Goal: Information Seeking & Learning: Learn about a topic

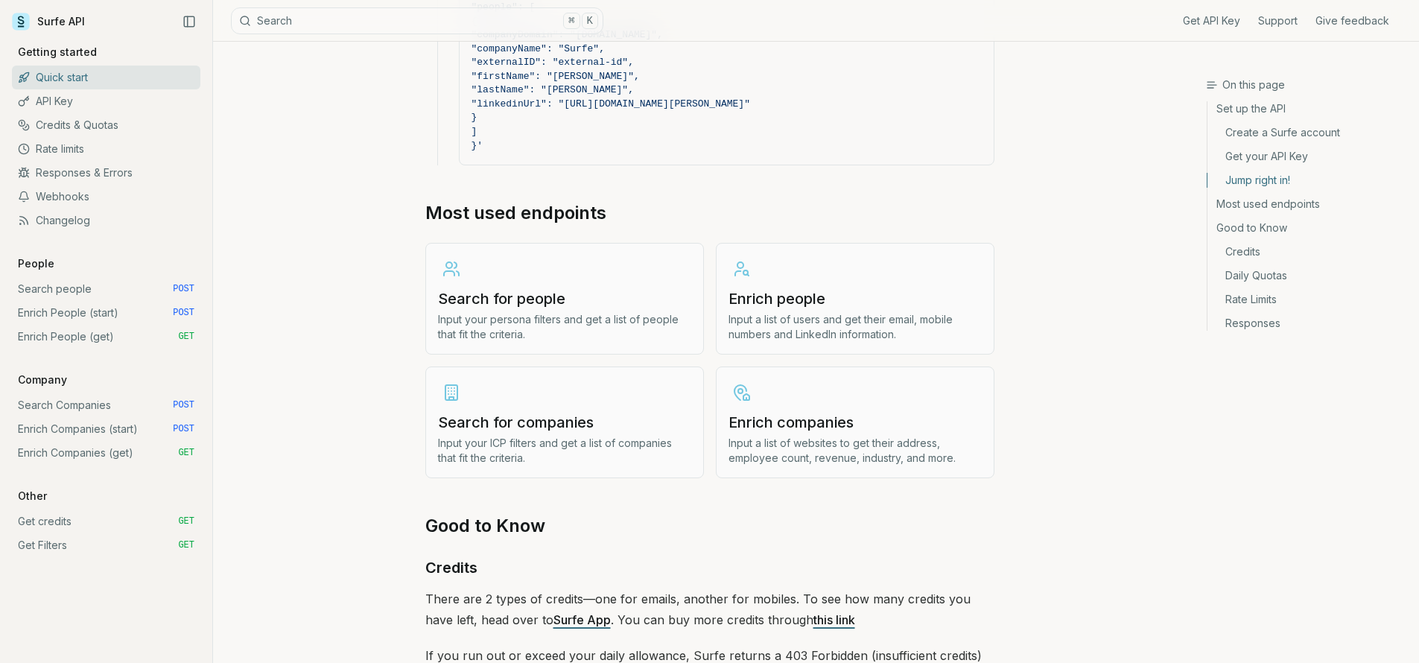
scroll to position [1653, 0]
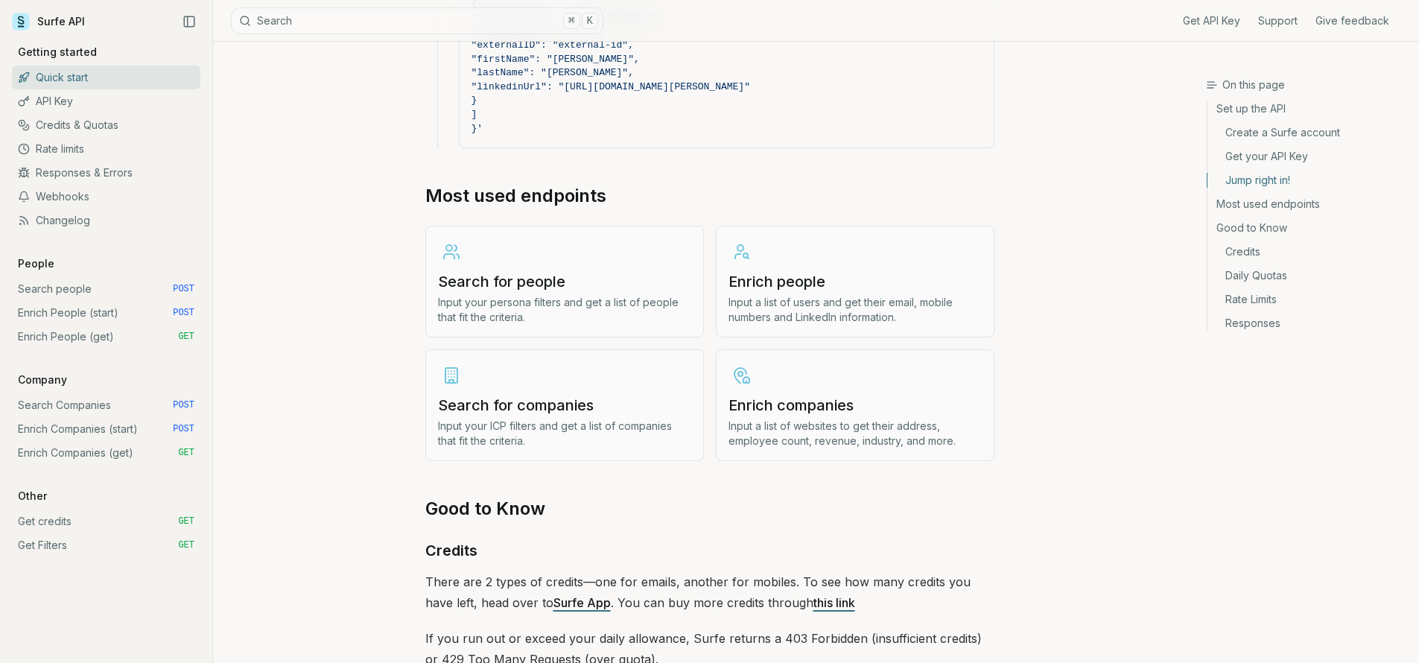
click at [535, 315] on p "Input your persona filters and get a list of people that fit the criteria." at bounding box center [564, 310] width 253 height 30
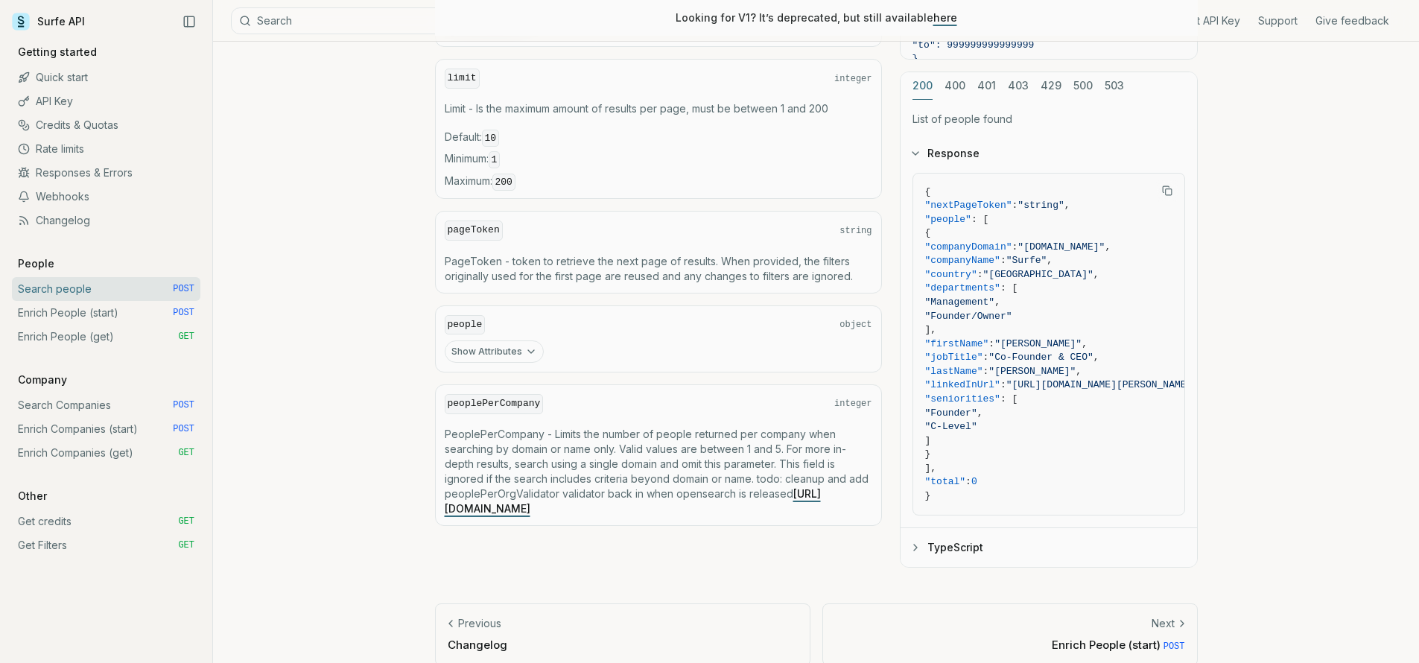
scroll to position [725, 0]
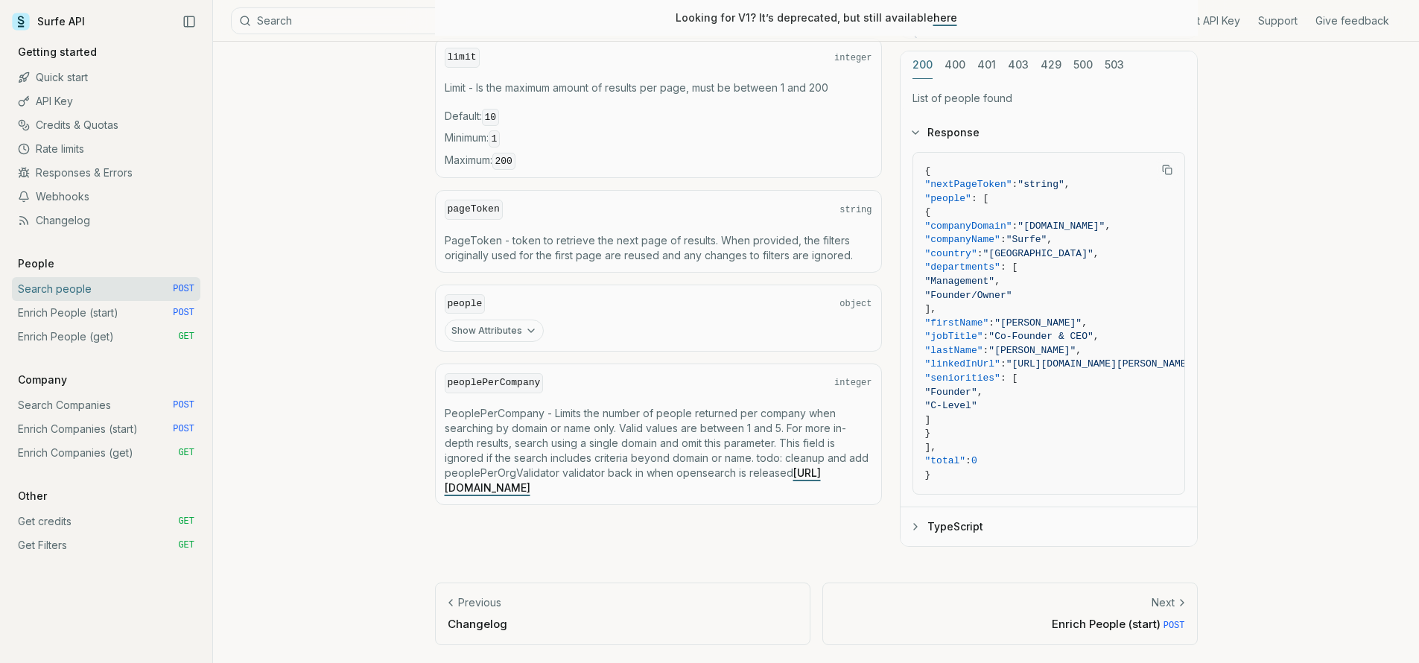
click at [514, 330] on button "Show Attributes" at bounding box center [494, 331] width 99 height 22
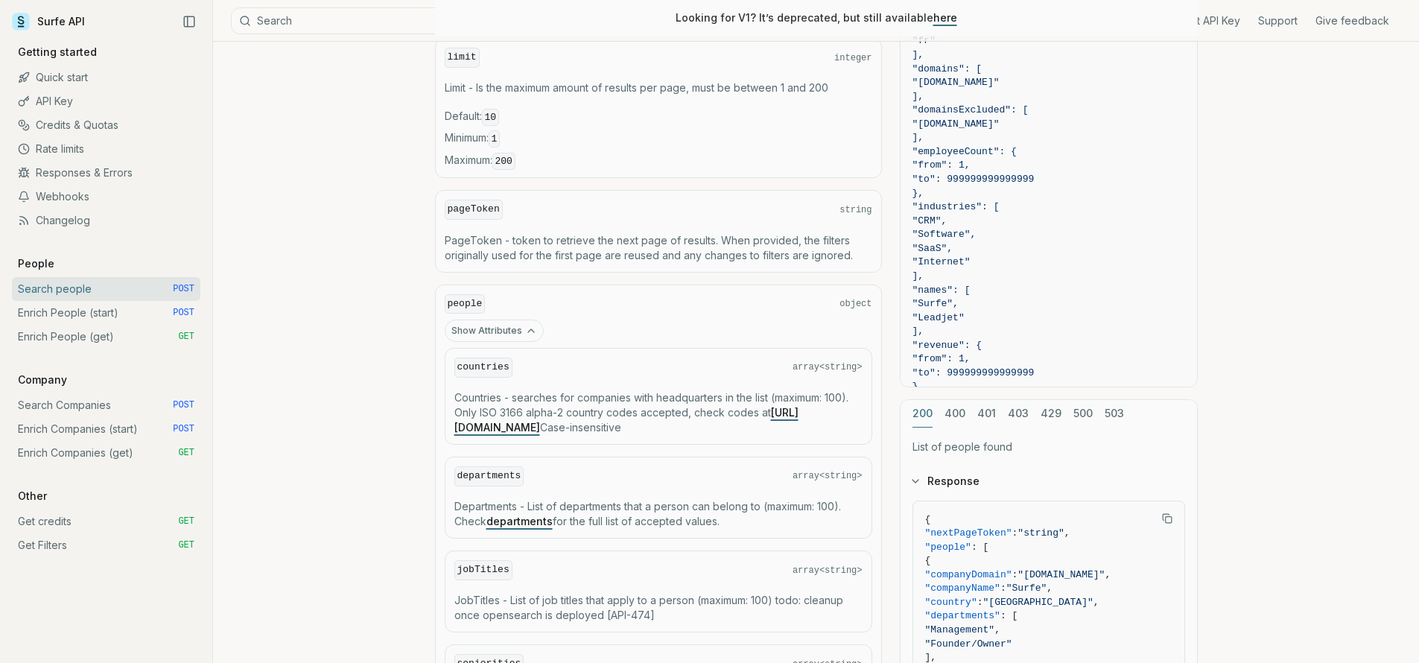
click at [526, 328] on icon "button" at bounding box center [531, 331] width 12 height 12
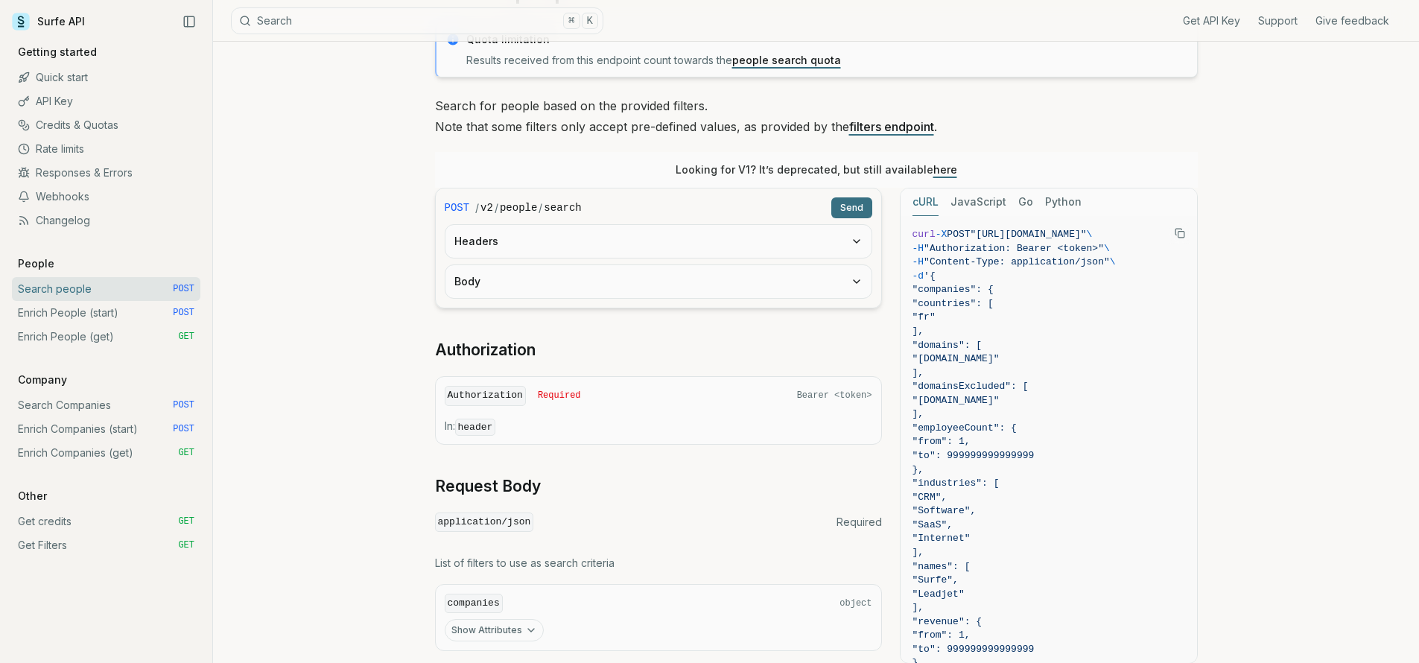
scroll to position [0, 0]
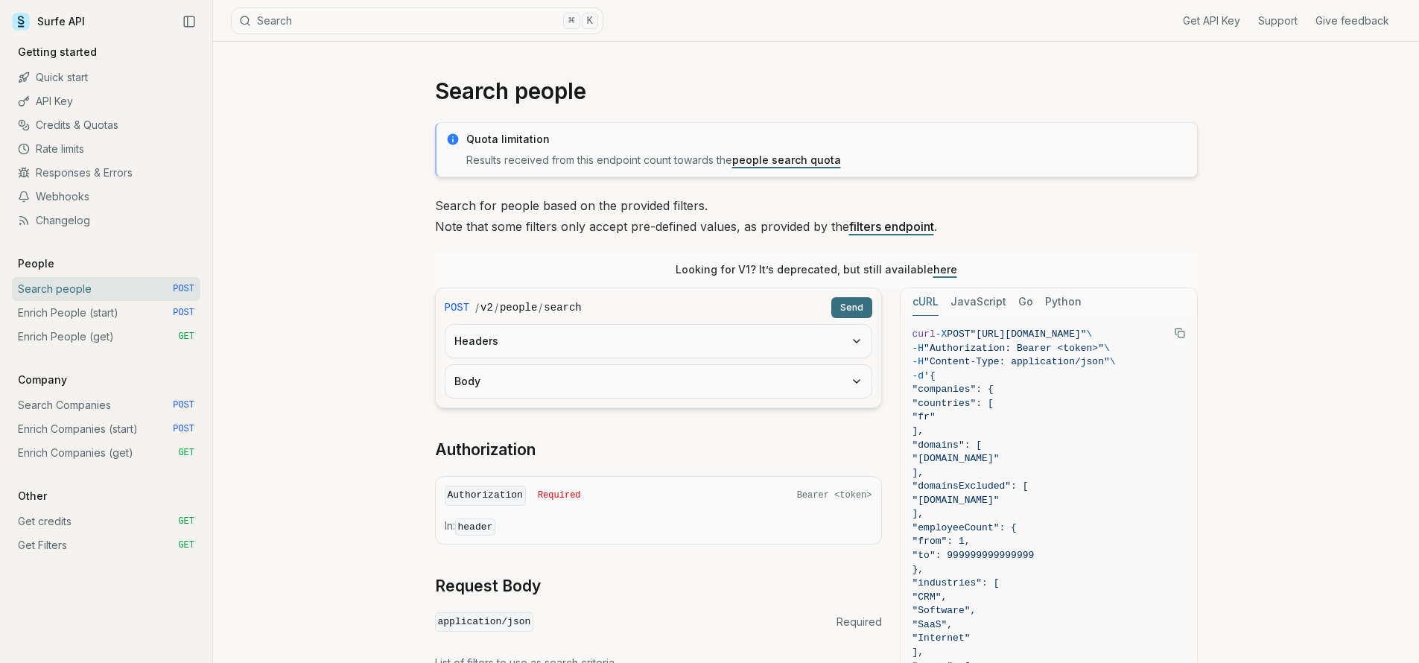
click at [862, 339] on button "Headers" at bounding box center [658, 341] width 426 height 33
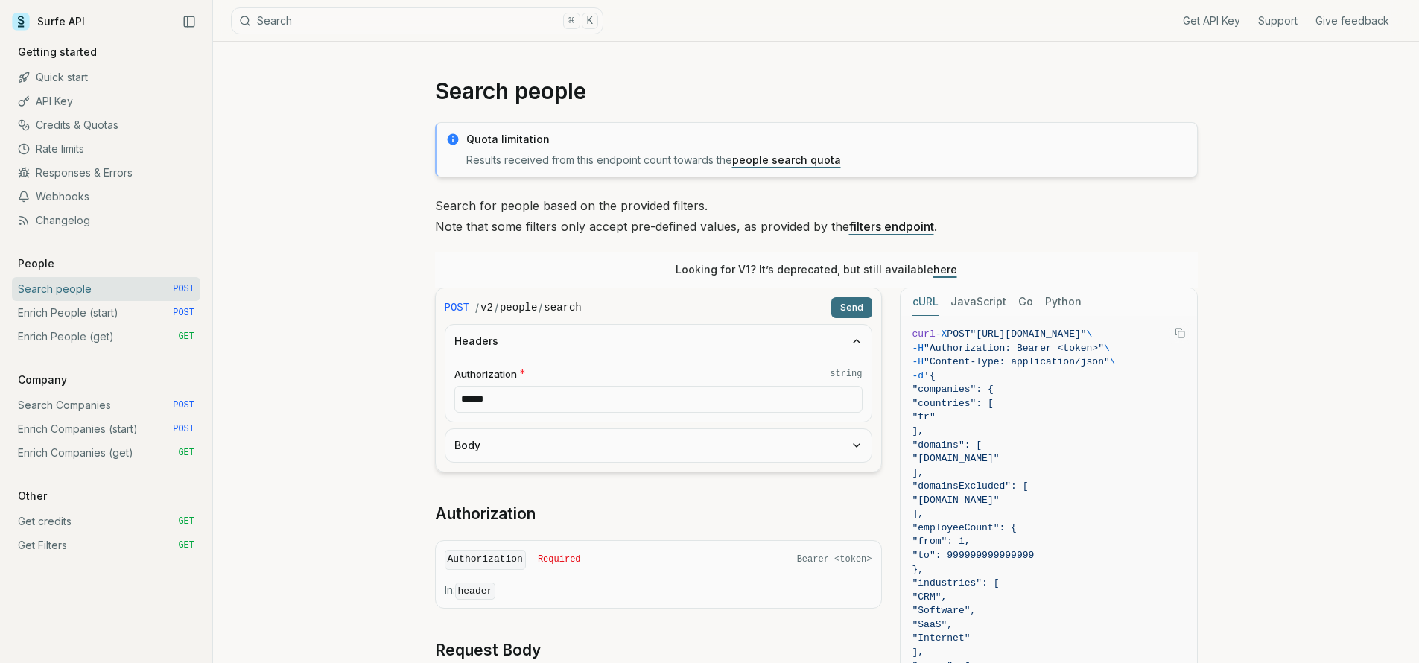
click at [862, 339] on button "Headers" at bounding box center [658, 341] width 426 height 33
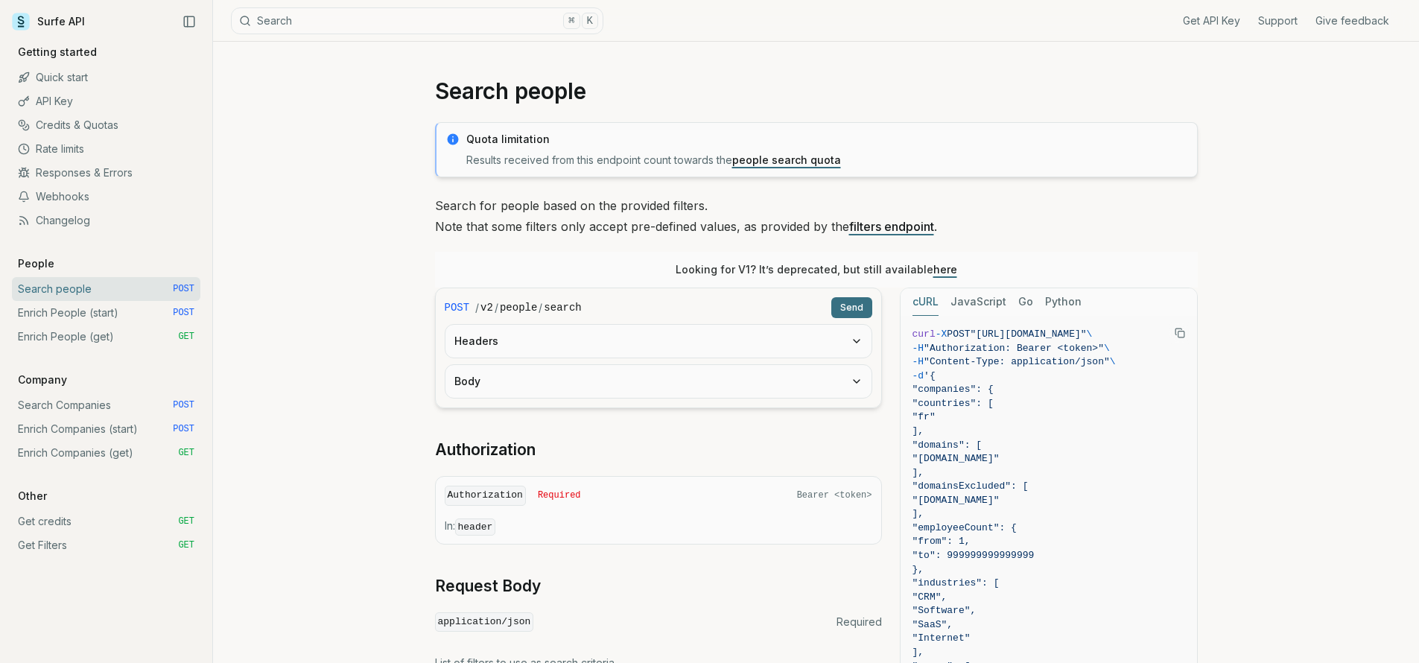
click at [856, 382] on icon "button" at bounding box center [857, 381] width 6 height 3
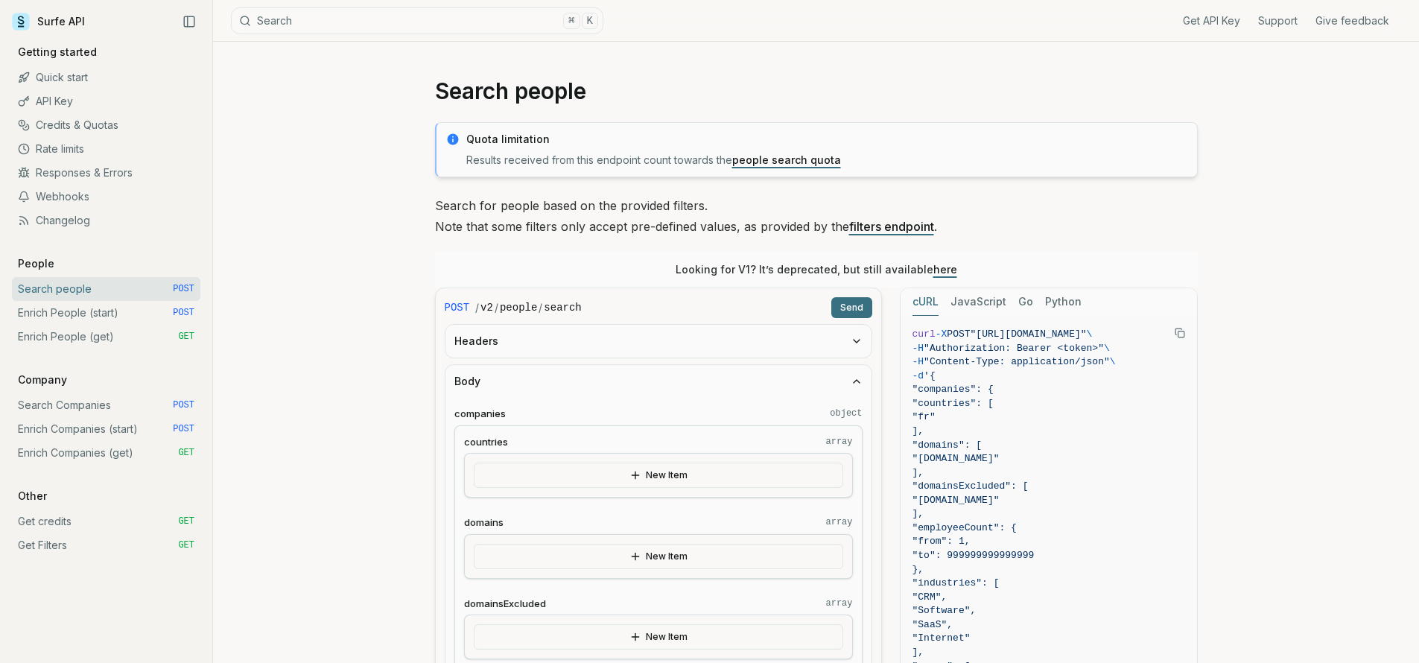
click at [856, 382] on icon "button" at bounding box center [857, 381] width 12 height 12
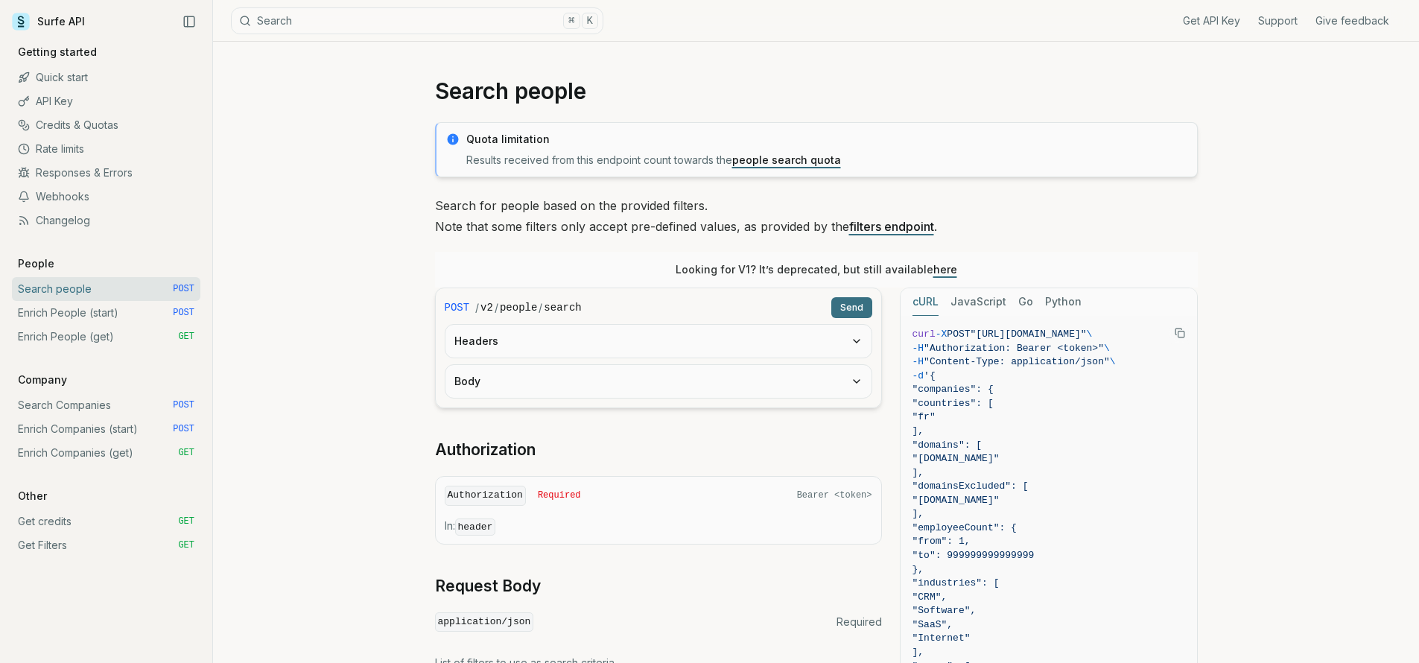
click at [70, 97] on link "API Key" at bounding box center [106, 101] width 188 height 24
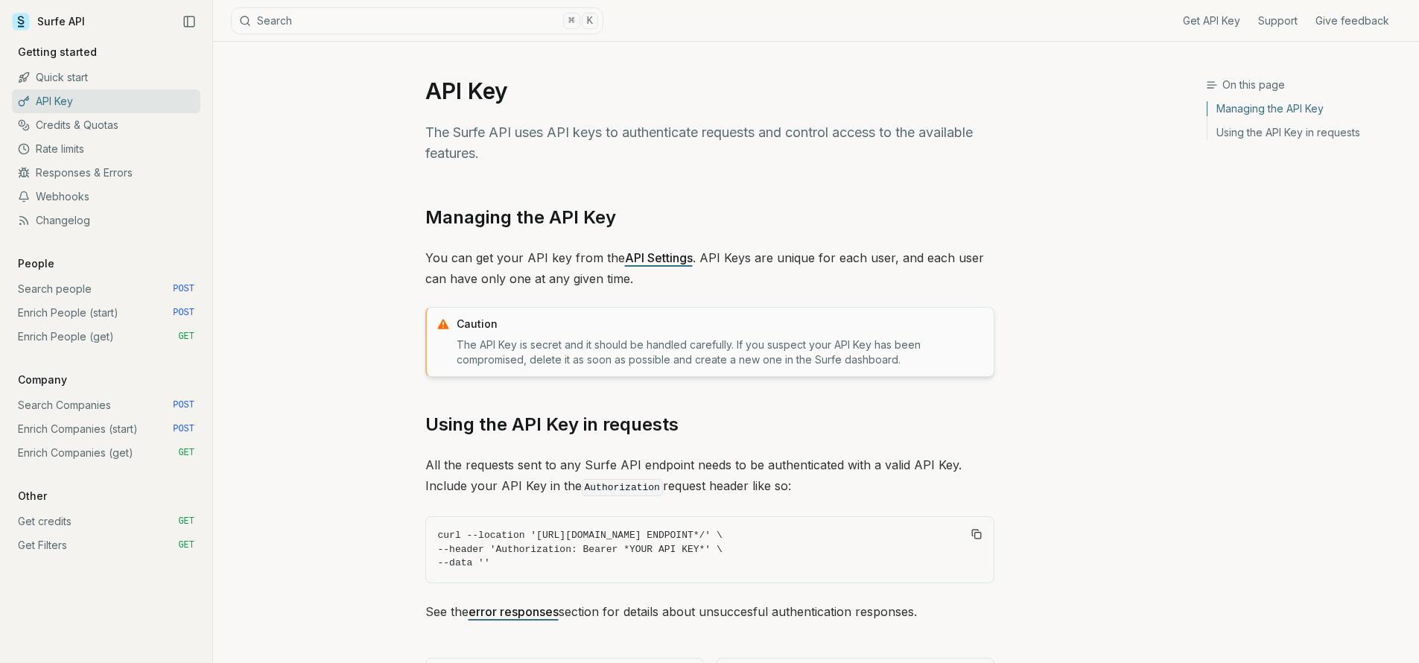
click at [55, 525] on link "Get credits GET" at bounding box center [106, 521] width 188 height 24
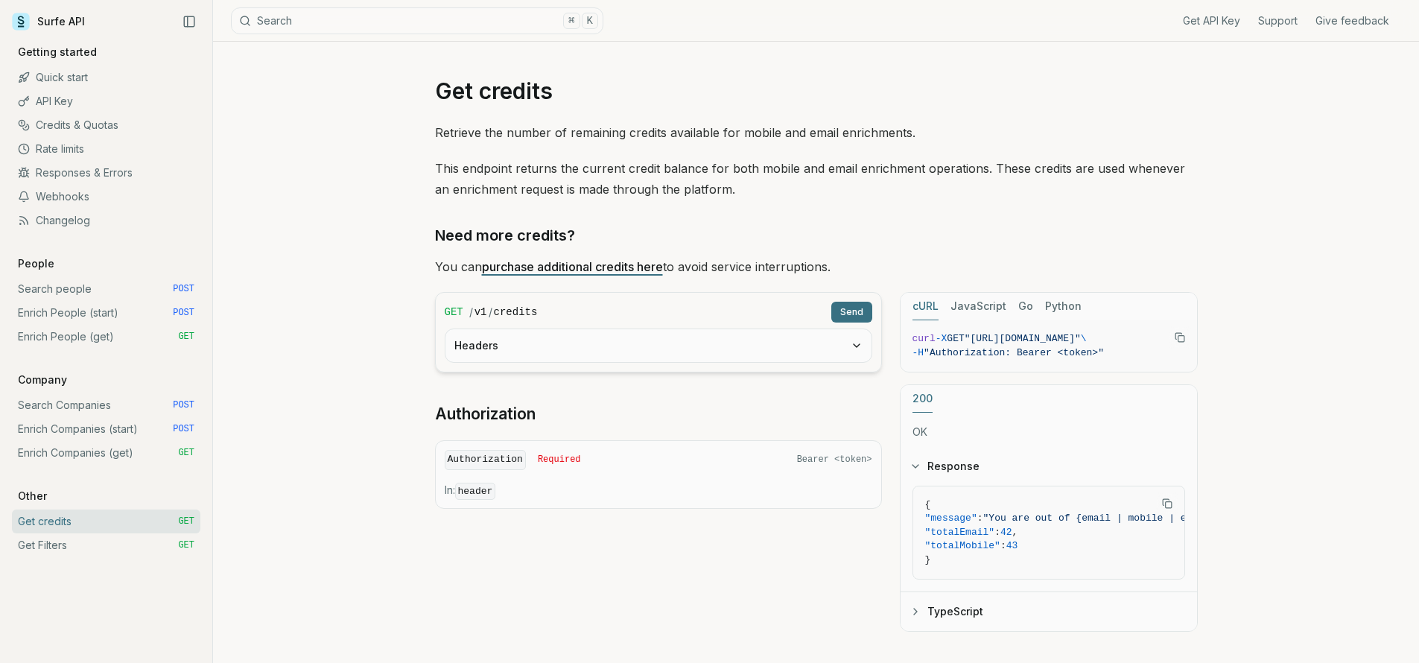
click at [634, 270] on link "purchase additional credits here" at bounding box center [572, 266] width 181 height 15
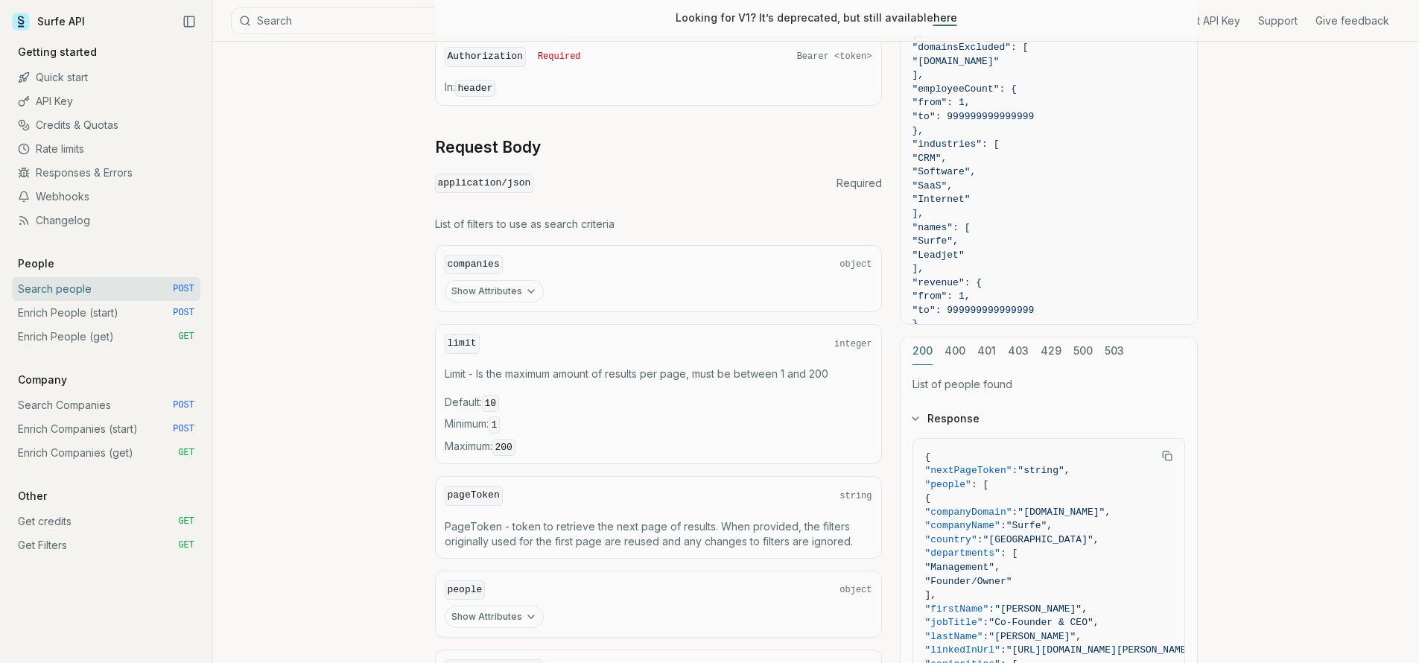
scroll to position [457, 0]
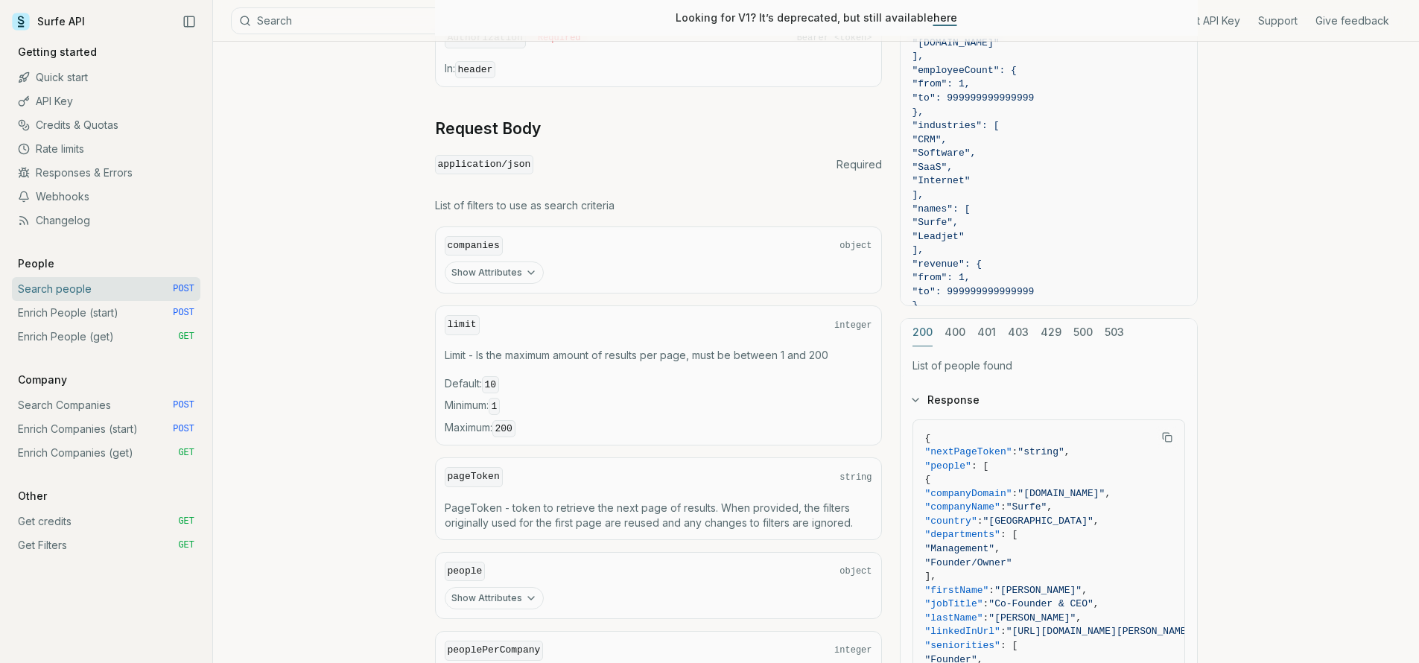
click at [538, 275] on button "Show Attributes" at bounding box center [494, 272] width 99 height 22
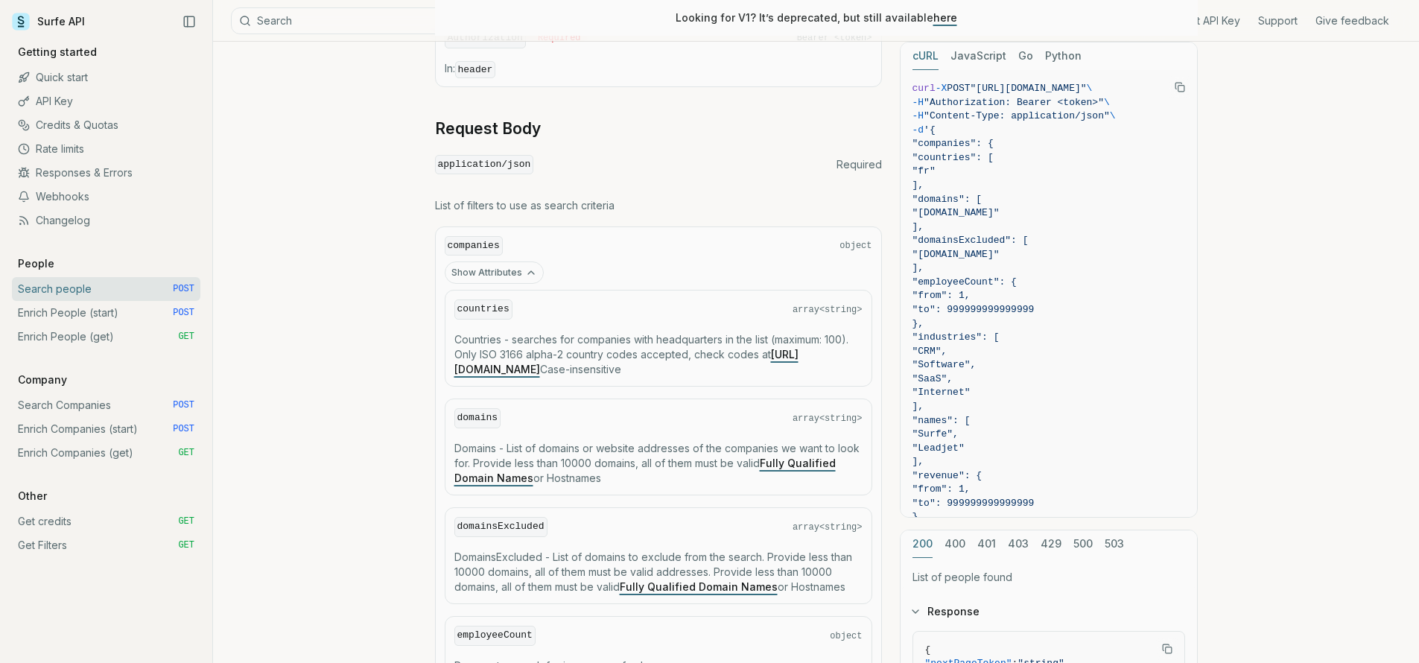
click at [531, 273] on icon "button" at bounding box center [531, 273] width 12 height 12
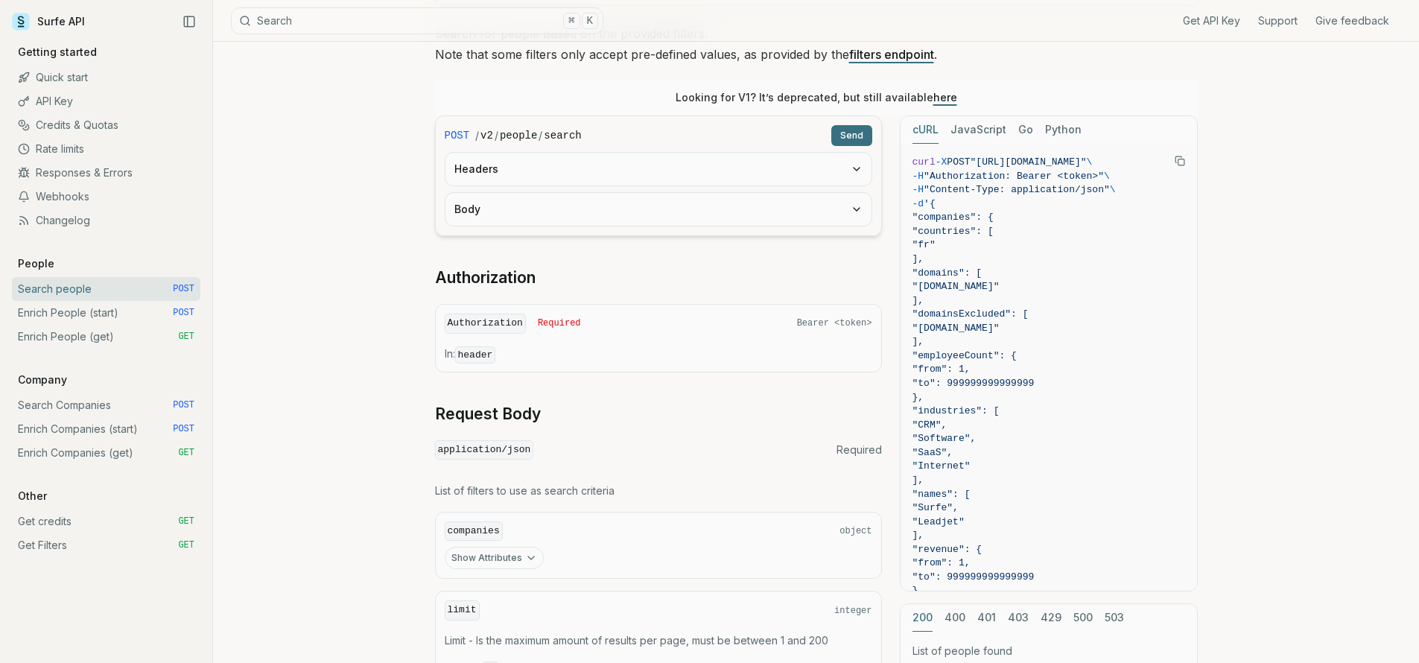
scroll to position [171, 0]
click at [997, 132] on button "JavaScript" at bounding box center [978, 132] width 56 height 28
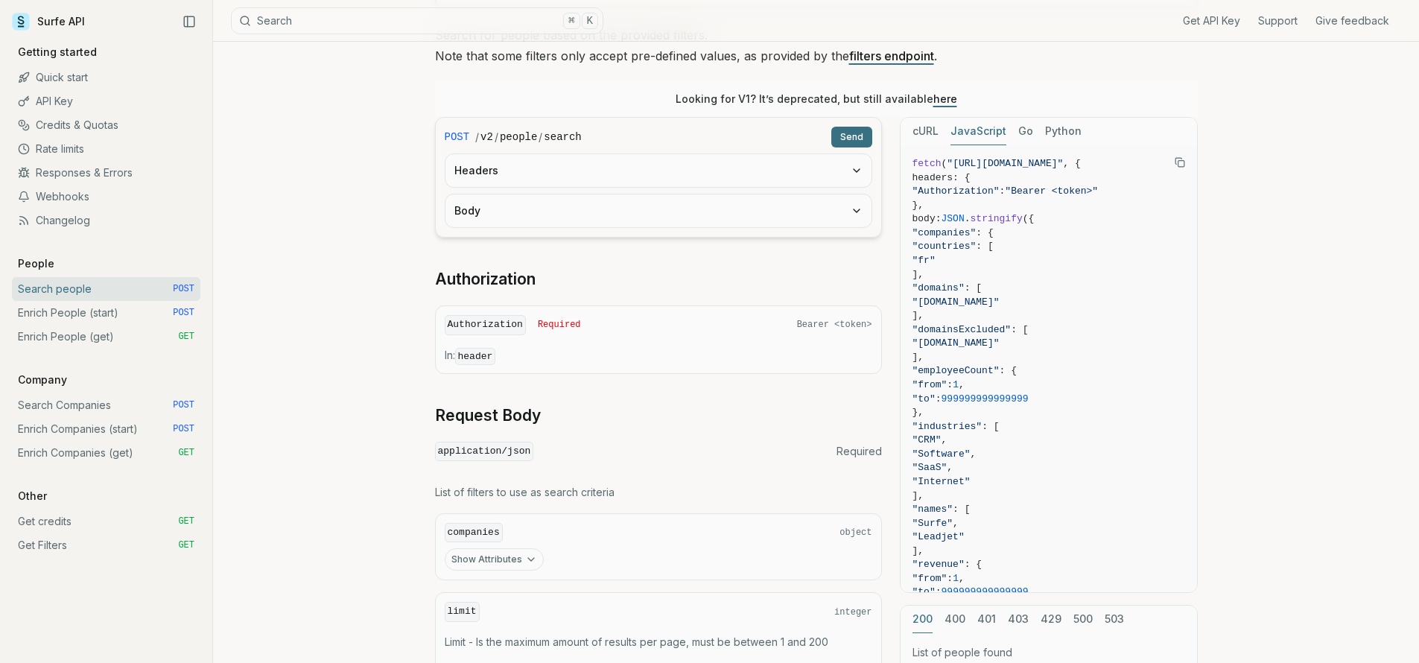
click at [950, 133] on button "JavaScript" at bounding box center [978, 132] width 56 height 28
click at [924, 133] on button "cURL" at bounding box center [925, 132] width 26 height 28
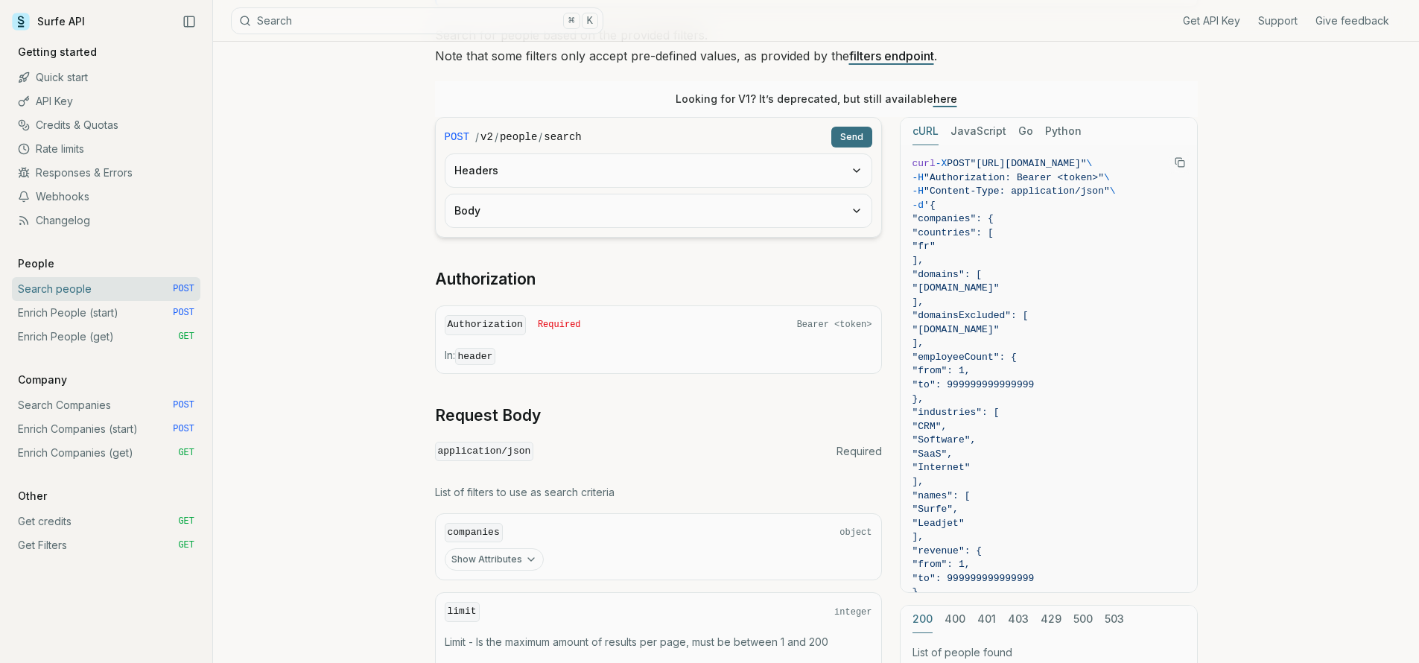
click at [1018, 127] on button "Go" at bounding box center [1025, 132] width 15 height 28
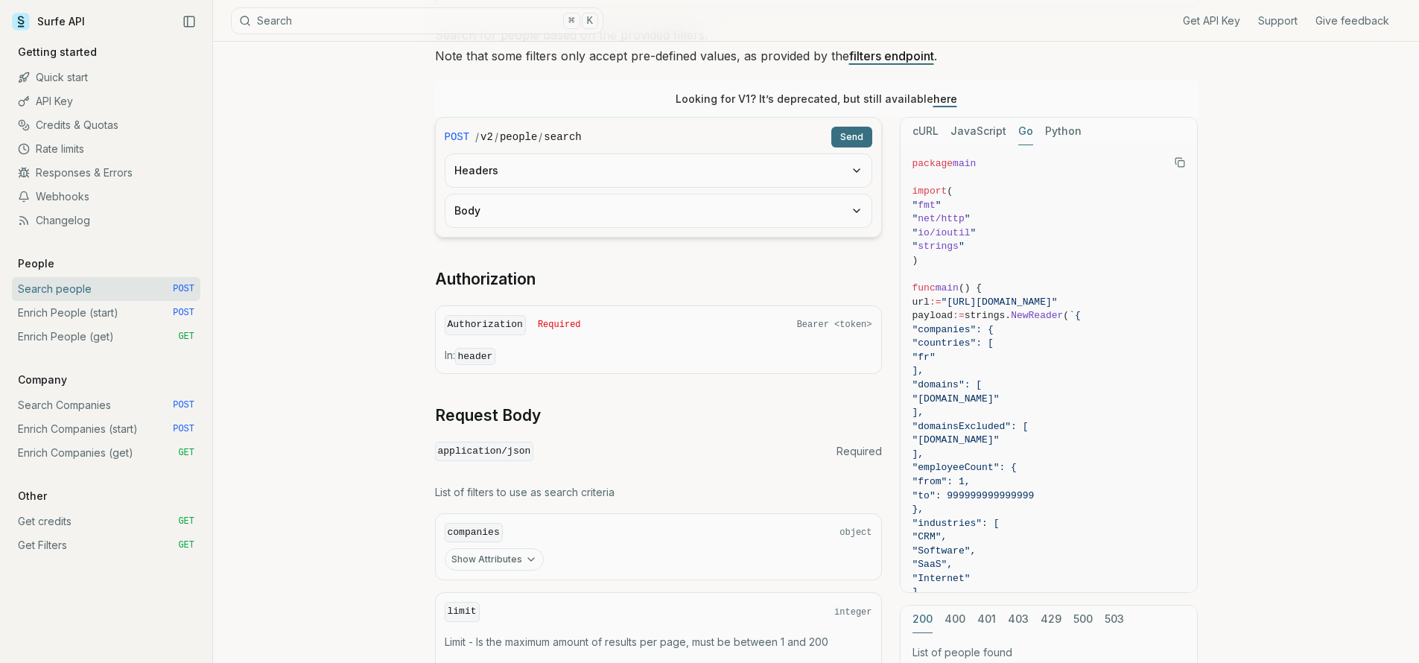
click at [1063, 127] on button "Python" at bounding box center [1063, 132] width 36 height 28
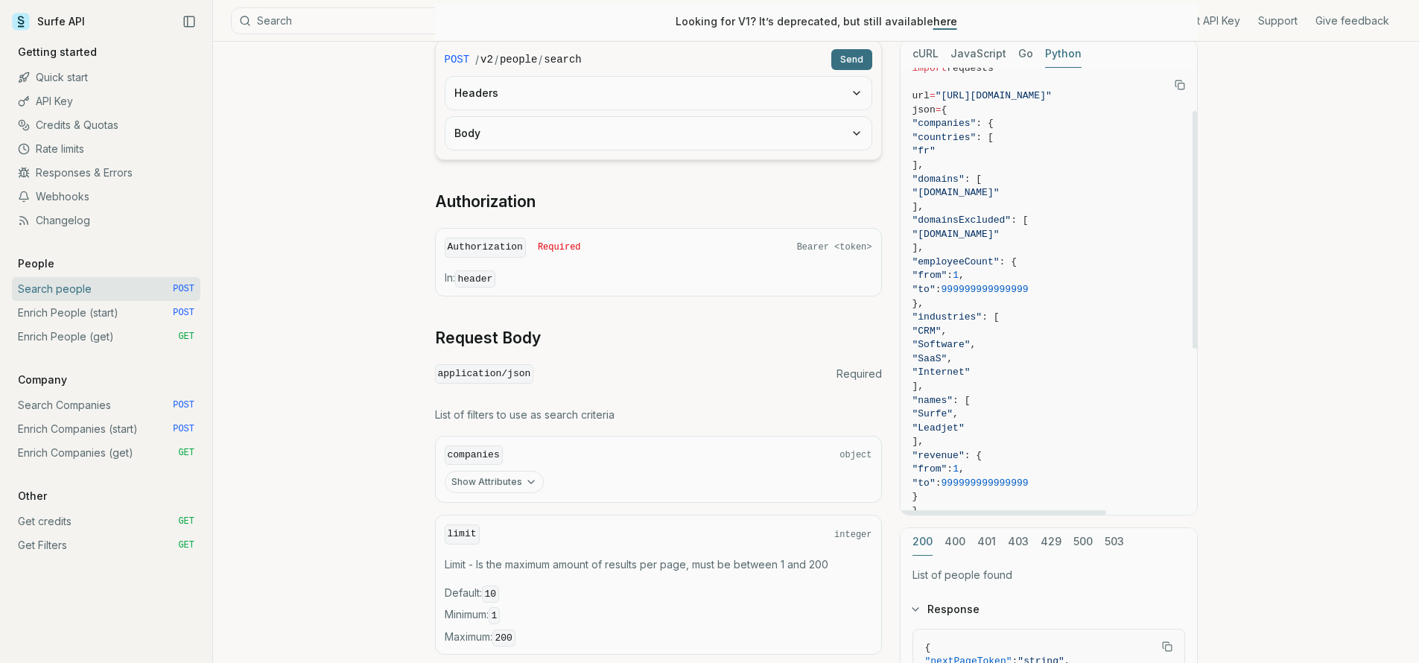
scroll to position [0, 0]
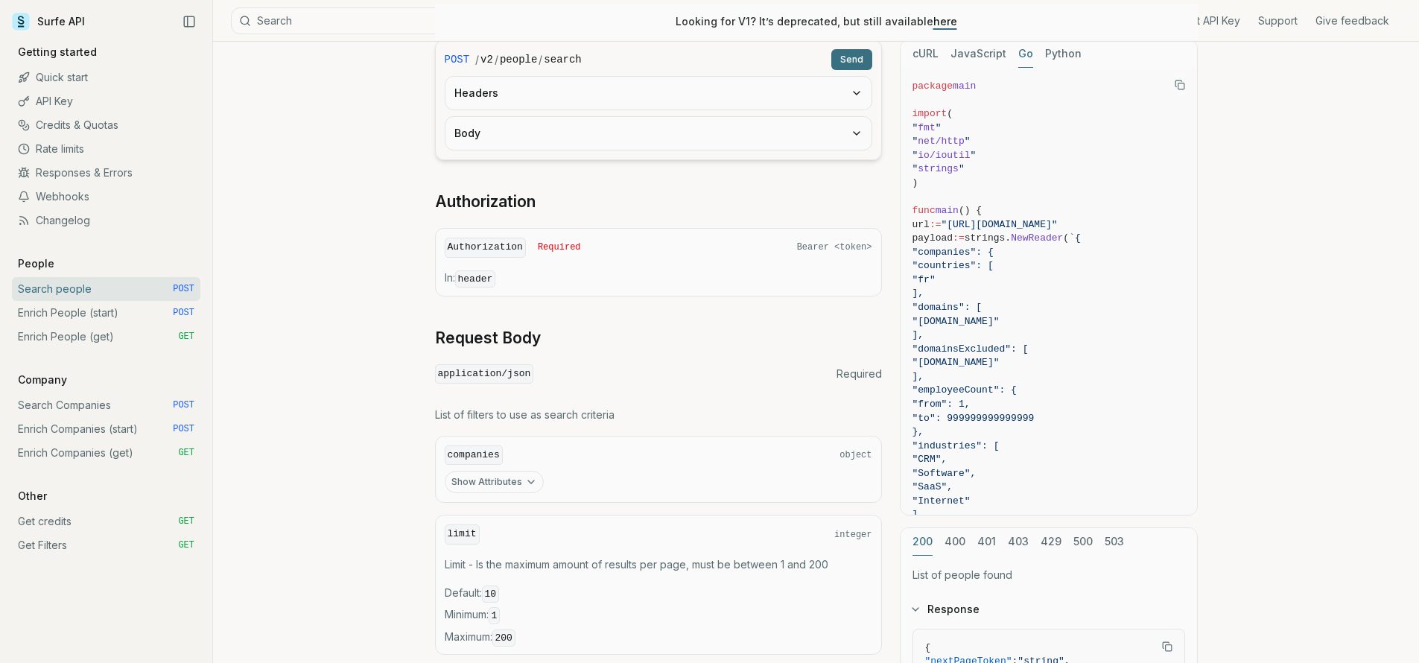
click at [1020, 55] on button "Go" at bounding box center [1025, 54] width 15 height 28
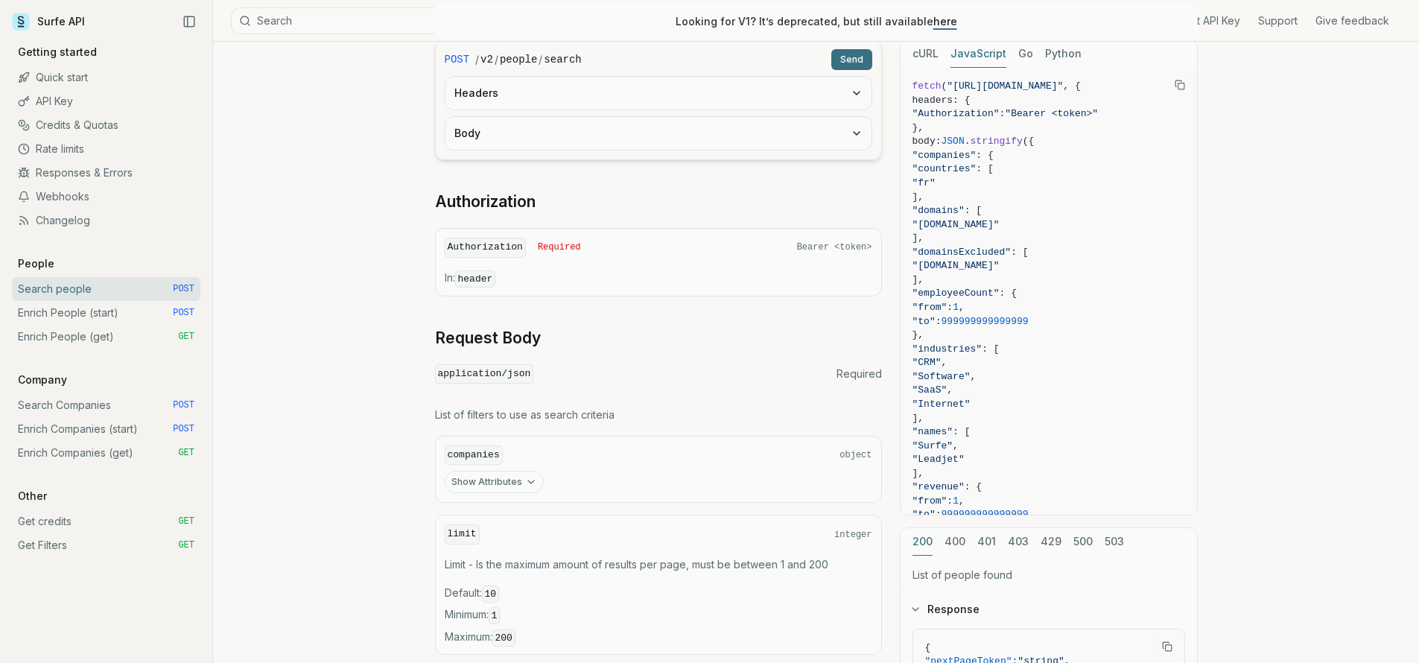
click at [969, 49] on button "JavaScript" at bounding box center [978, 54] width 56 height 28
click at [910, 54] on div "cURL JavaScript Go Python" at bounding box center [1048, 54] width 296 height 28
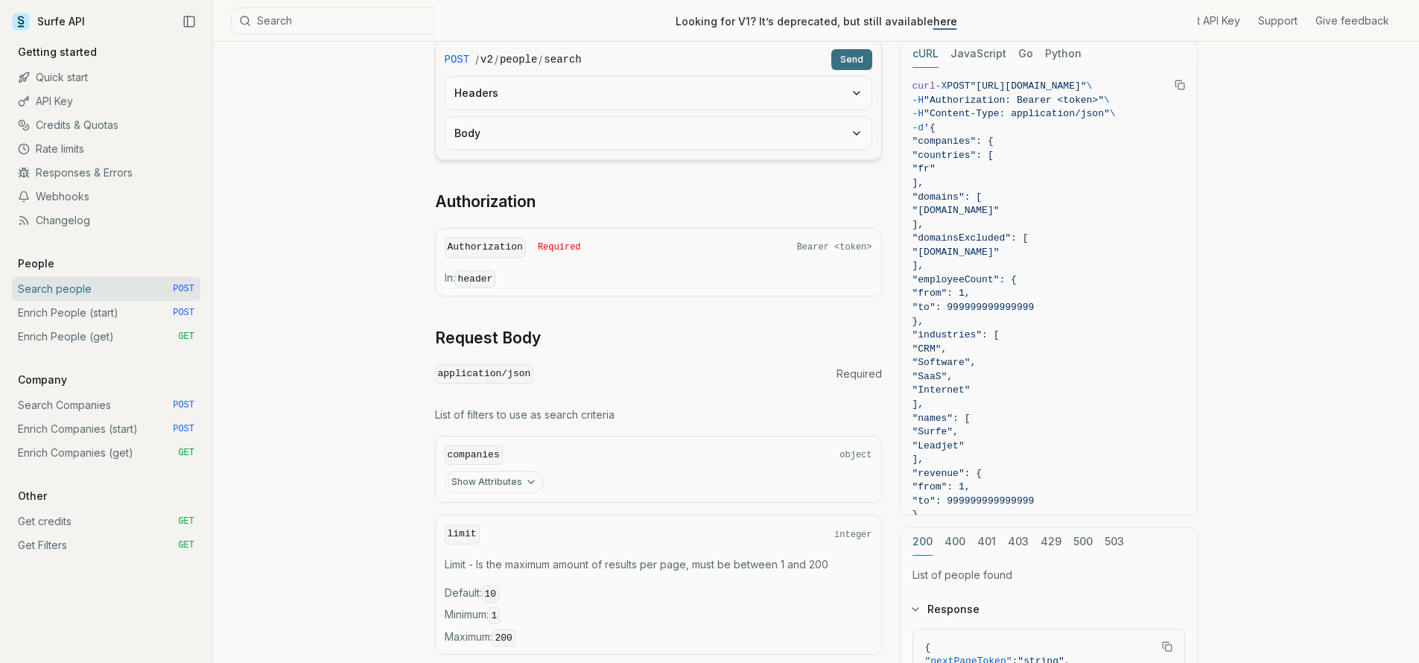
click at [929, 59] on button "cURL" at bounding box center [925, 54] width 26 height 28
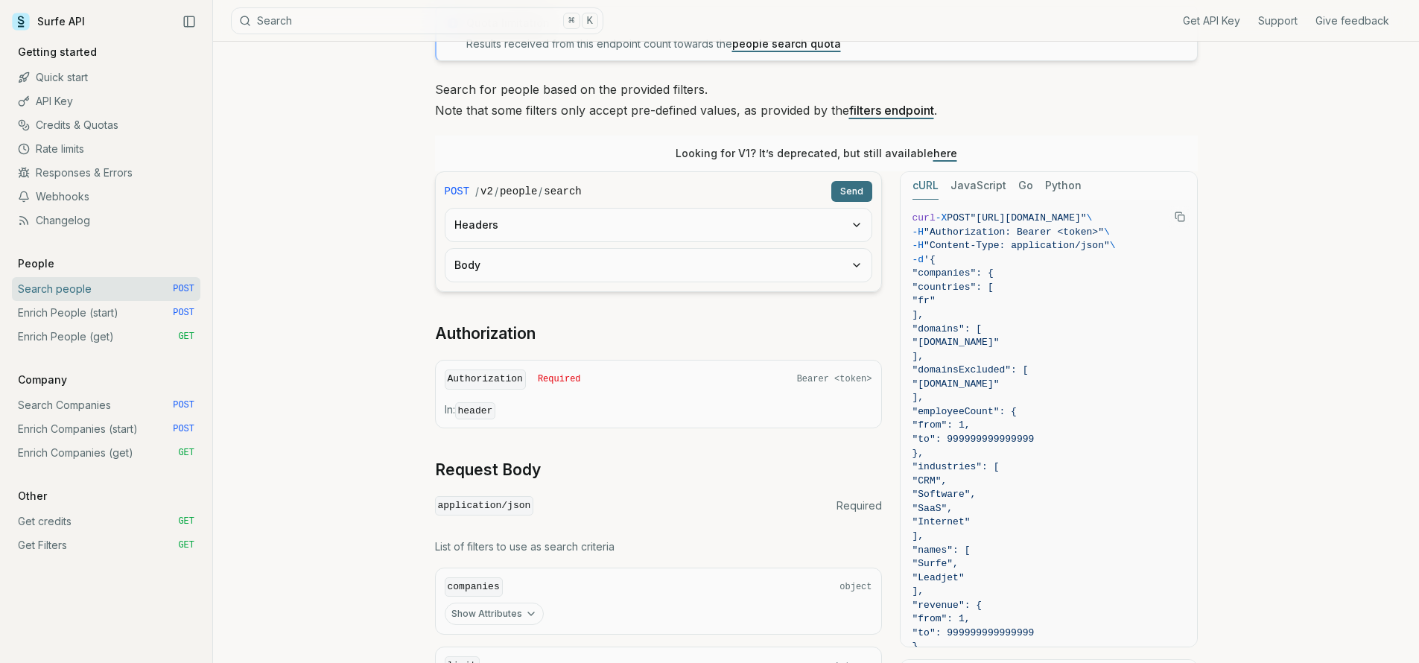
scroll to position [315, 0]
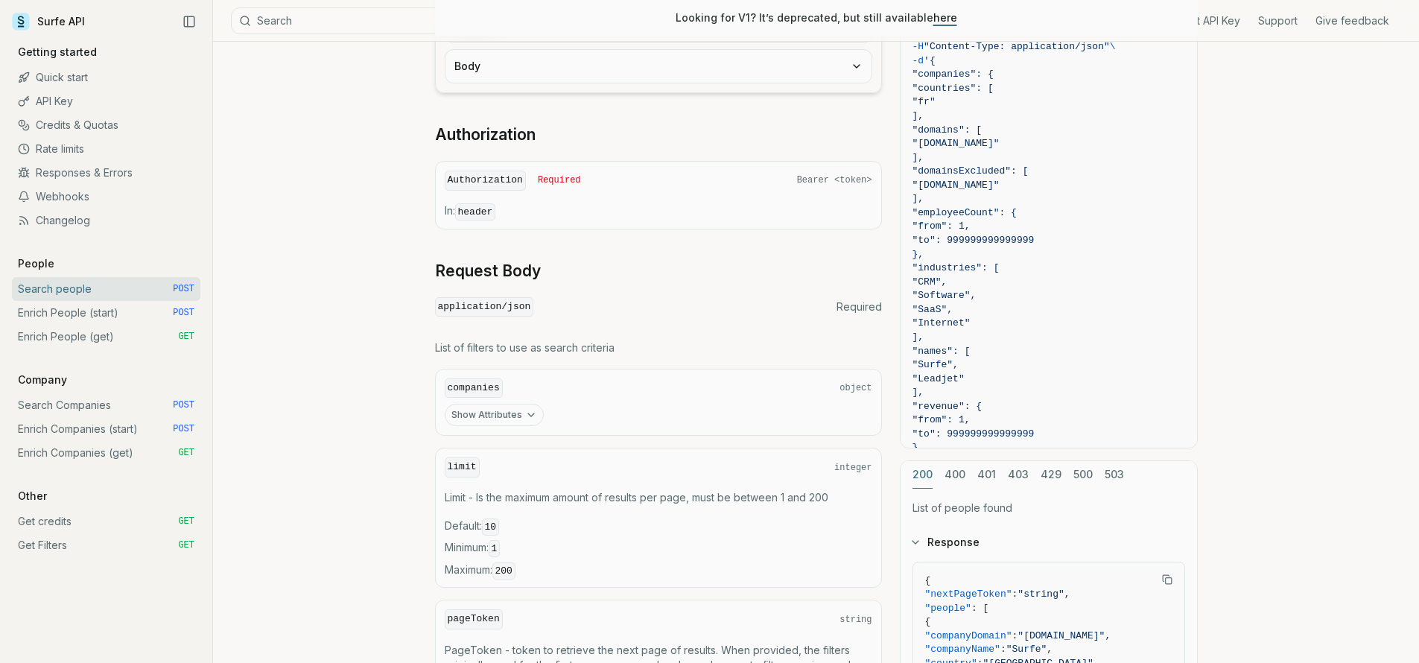
click at [59, 407] on link "Search Companies POST" at bounding box center [106, 405] width 188 height 24
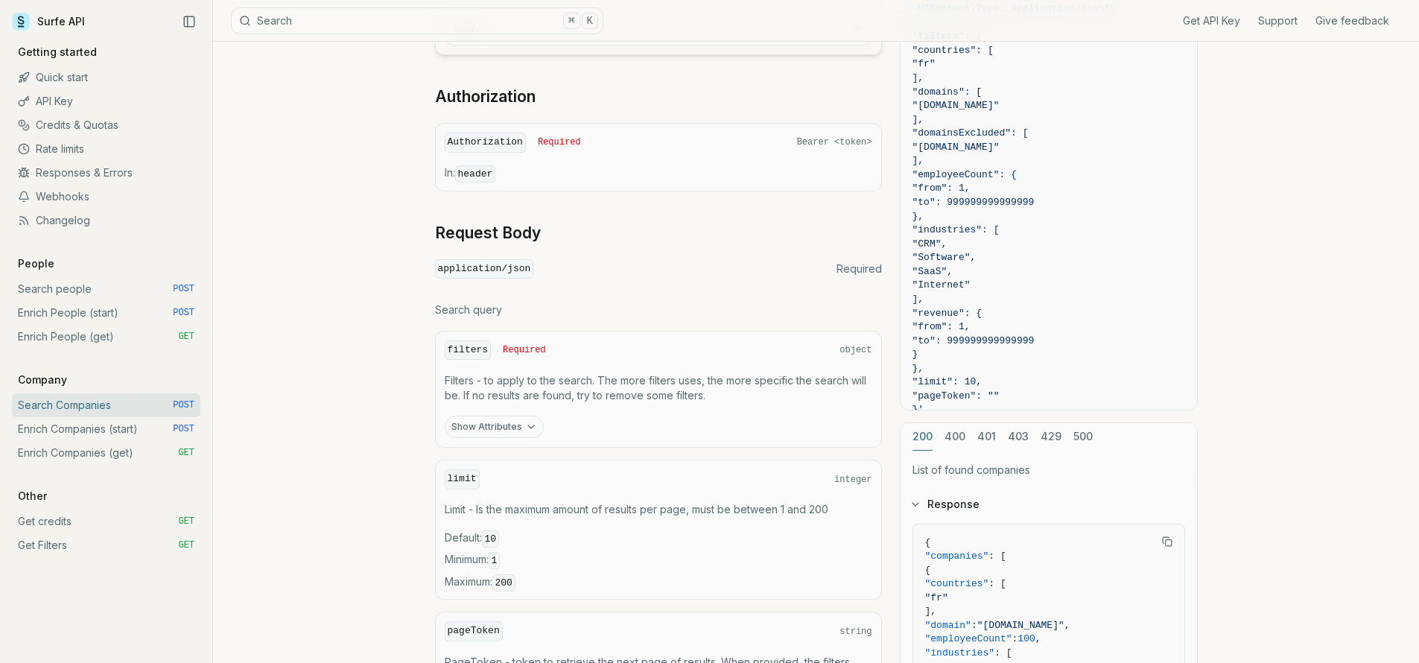
scroll to position [327, 0]
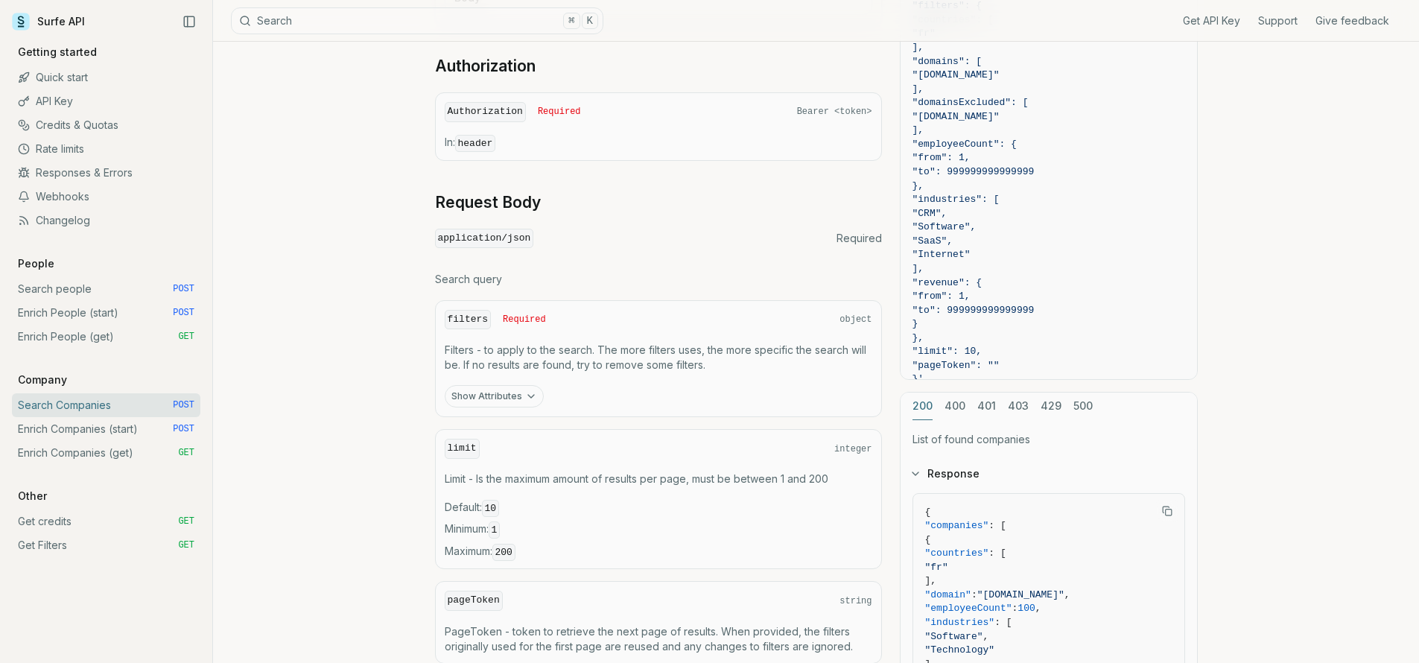
click at [494, 398] on button "Show Attributes" at bounding box center [494, 396] width 99 height 22
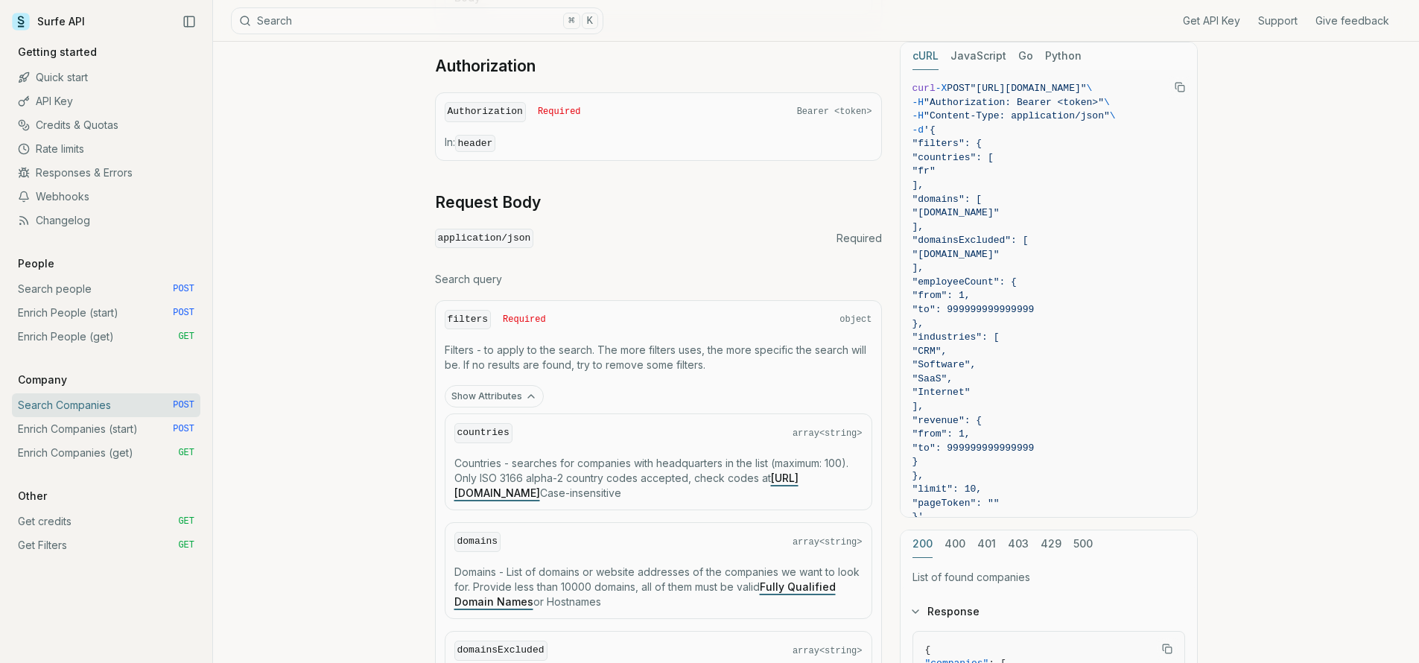
click at [489, 390] on button "Show Attributes" at bounding box center [494, 396] width 99 height 22
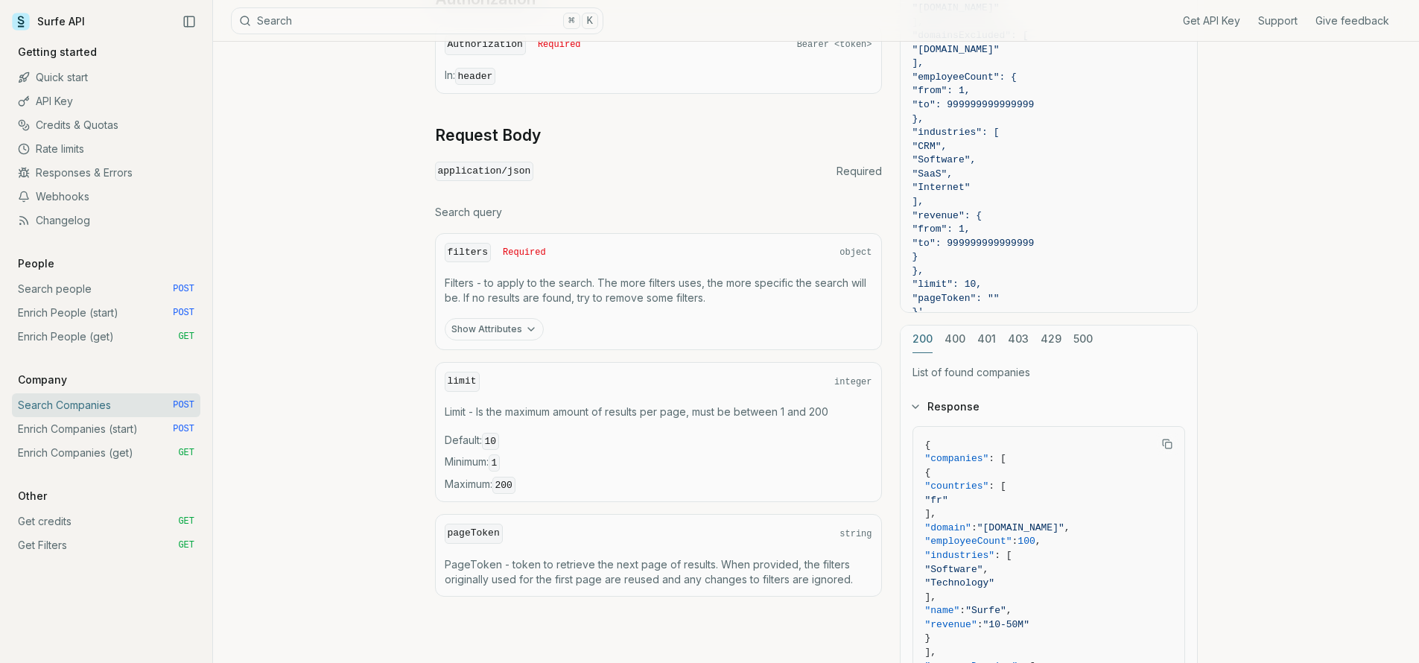
scroll to position [481, 0]
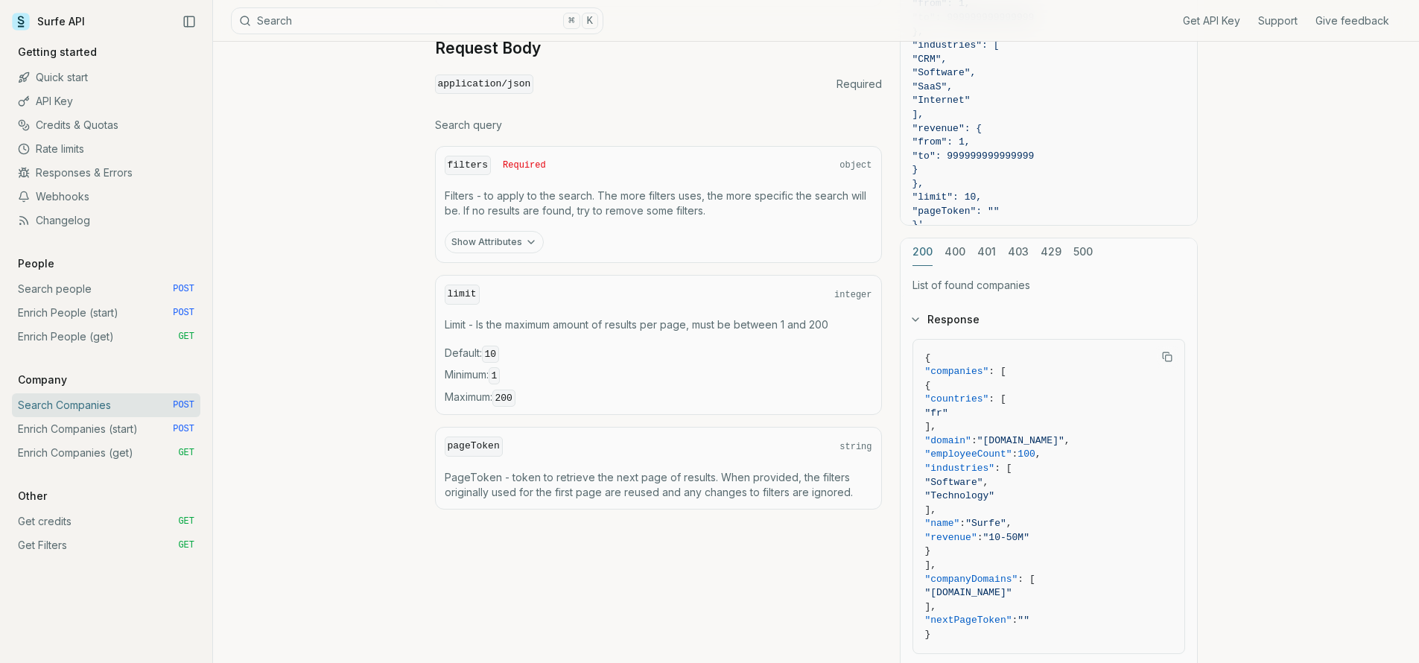
click at [75, 293] on link "Search people POST" at bounding box center [106, 289] width 188 height 24
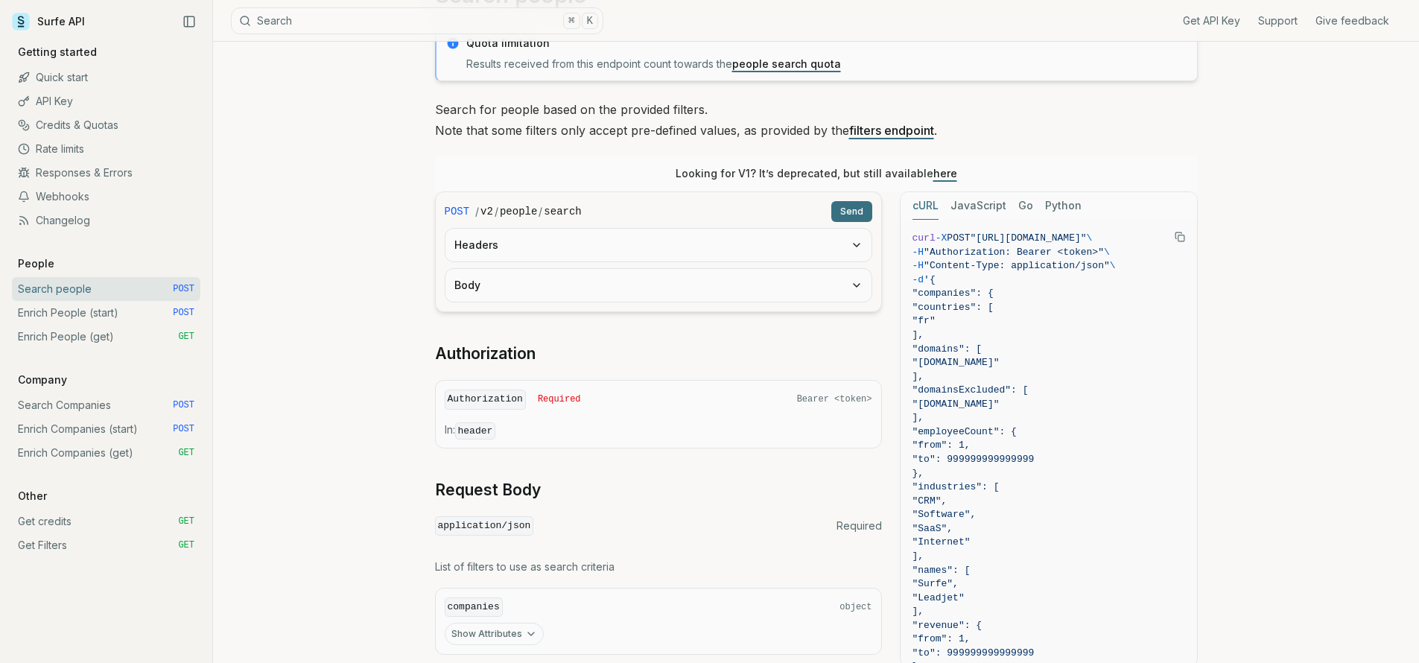
scroll to position [110, 0]
